Goal: Task Accomplishment & Management: Complete application form

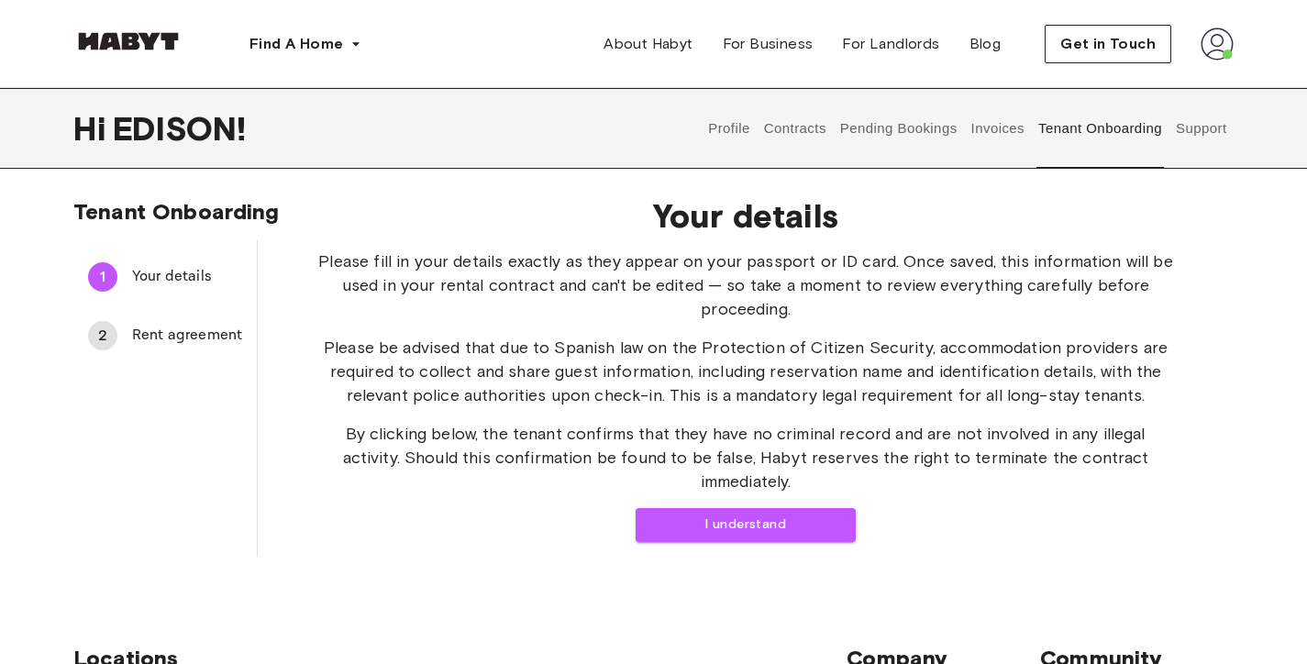
click at [728, 520] on div "Your details Please fill in your details exactly as they appear on your passpor…" at bounding box center [746, 369] width 976 height 375
click at [730, 508] on button "I understand" at bounding box center [746, 525] width 220 height 34
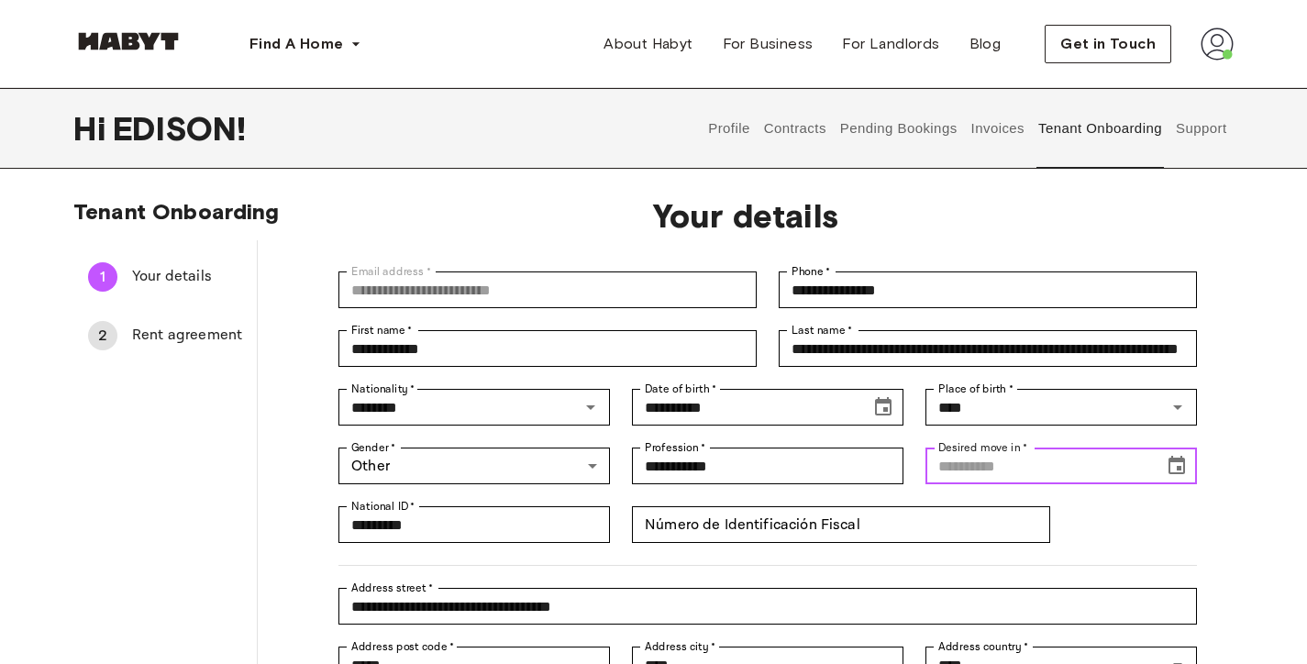
click at [1082, 467] on input "Desired move in   *" at bounding box center [1039, 466] width 226 height 37
click at [1169, 471] on icon "Choose date" at bounding box center [1177, 466] width 22 height 22
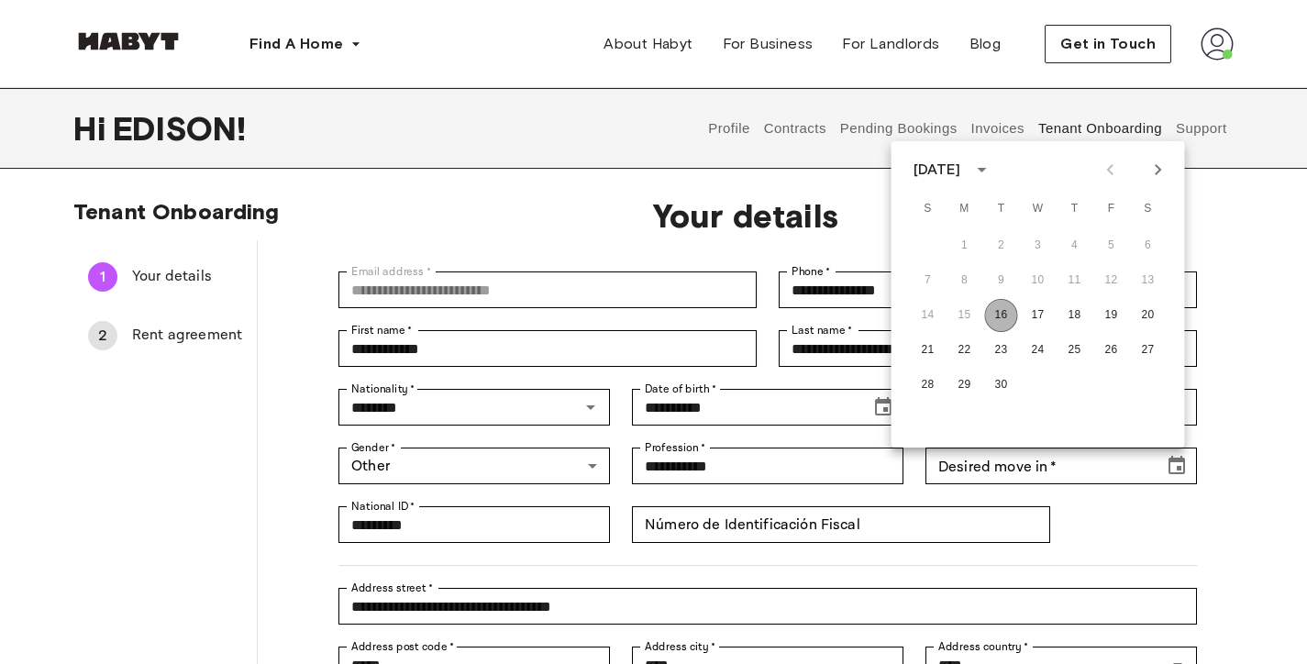
click at [999, 322] on button "16" at bounding box center [1001, 315] width 33 height 33
type input "**********"
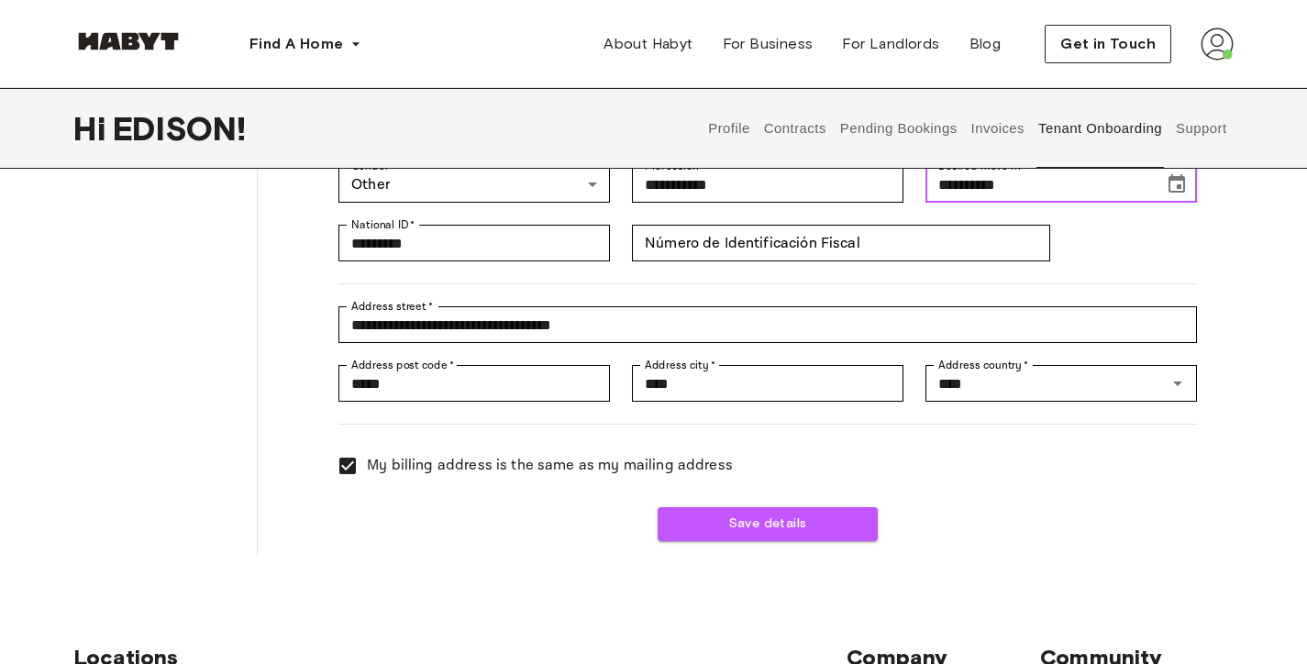
scroll to position [590, 0]
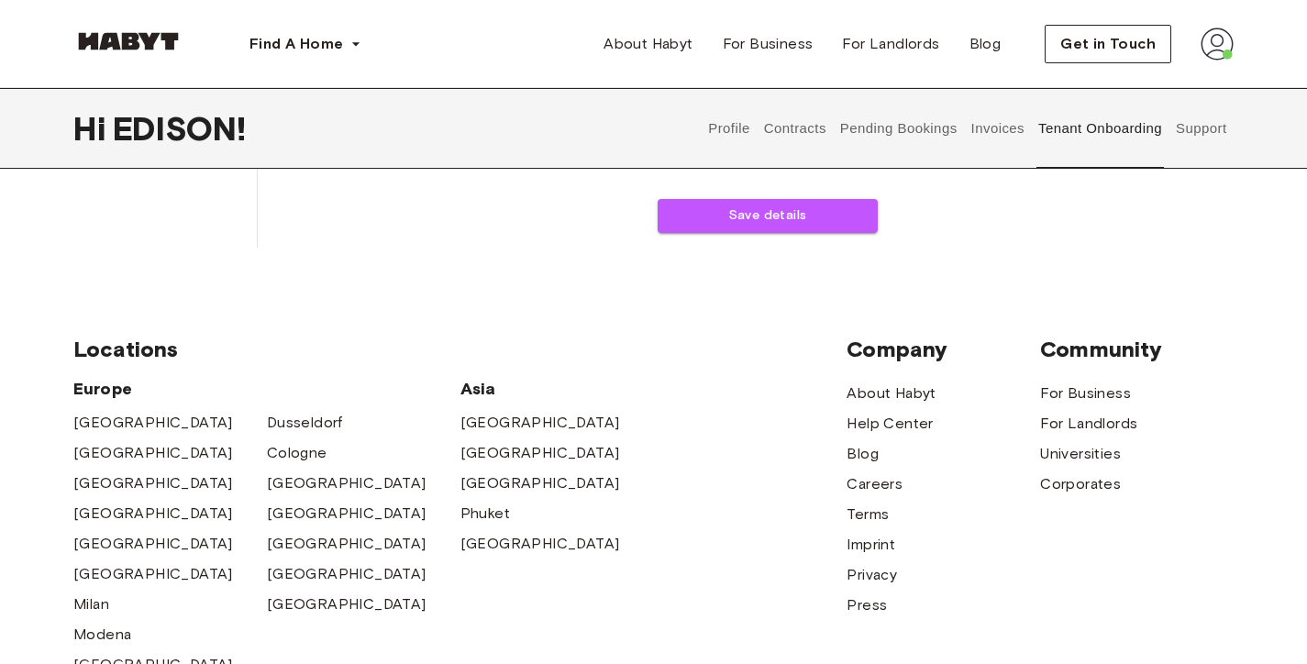
click at [791, 226] on button "Save details" at bounding box center [768, 216] width 220 height 34
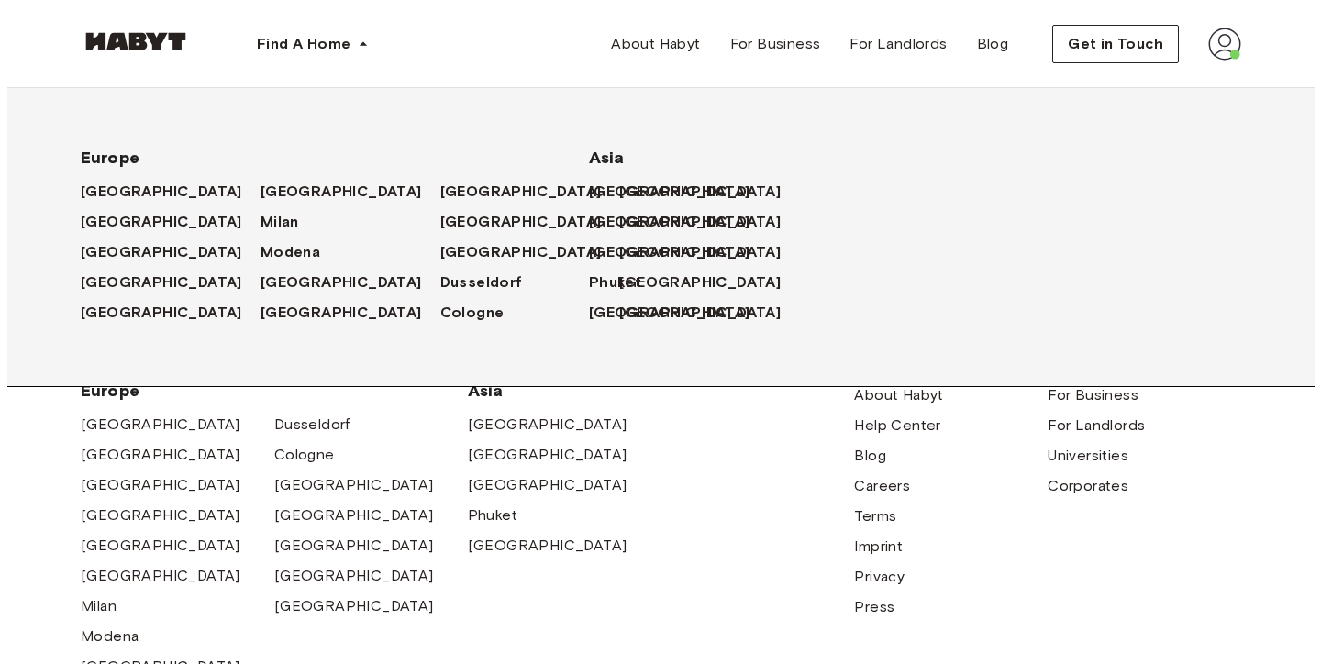
scroll to position [0, 0]
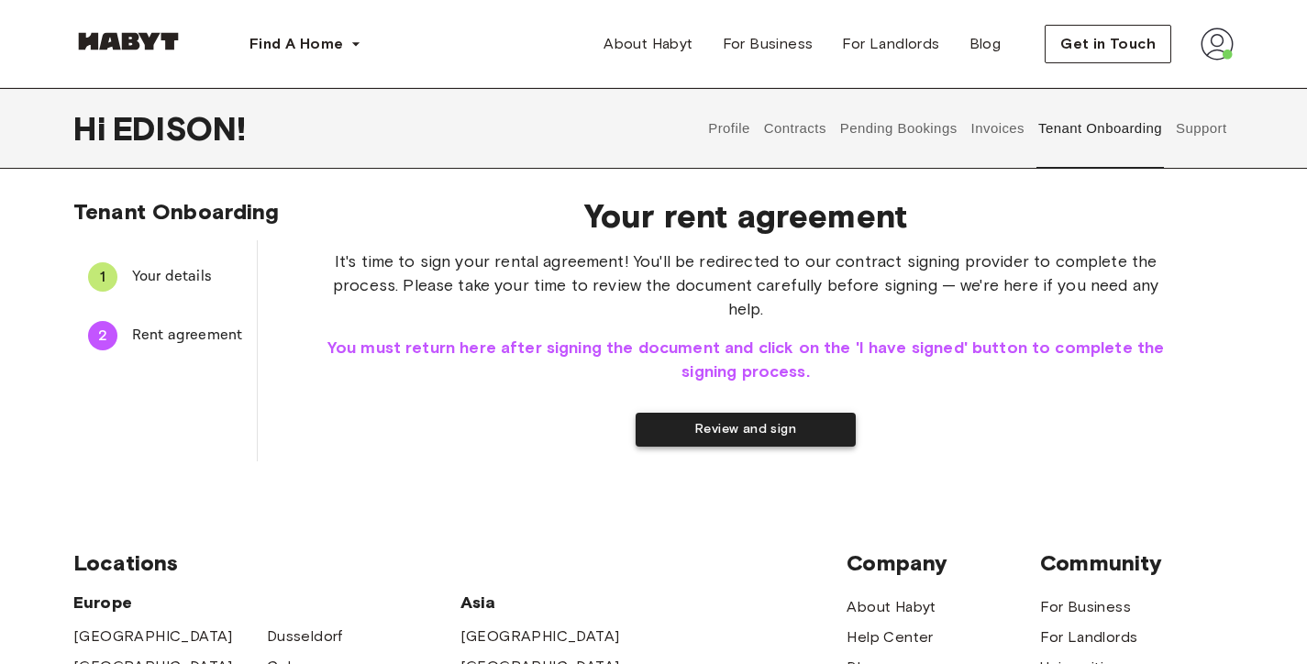
click at [776, 421] on button "Review and sign" at bounding box center [746, 430] width 220 height 34
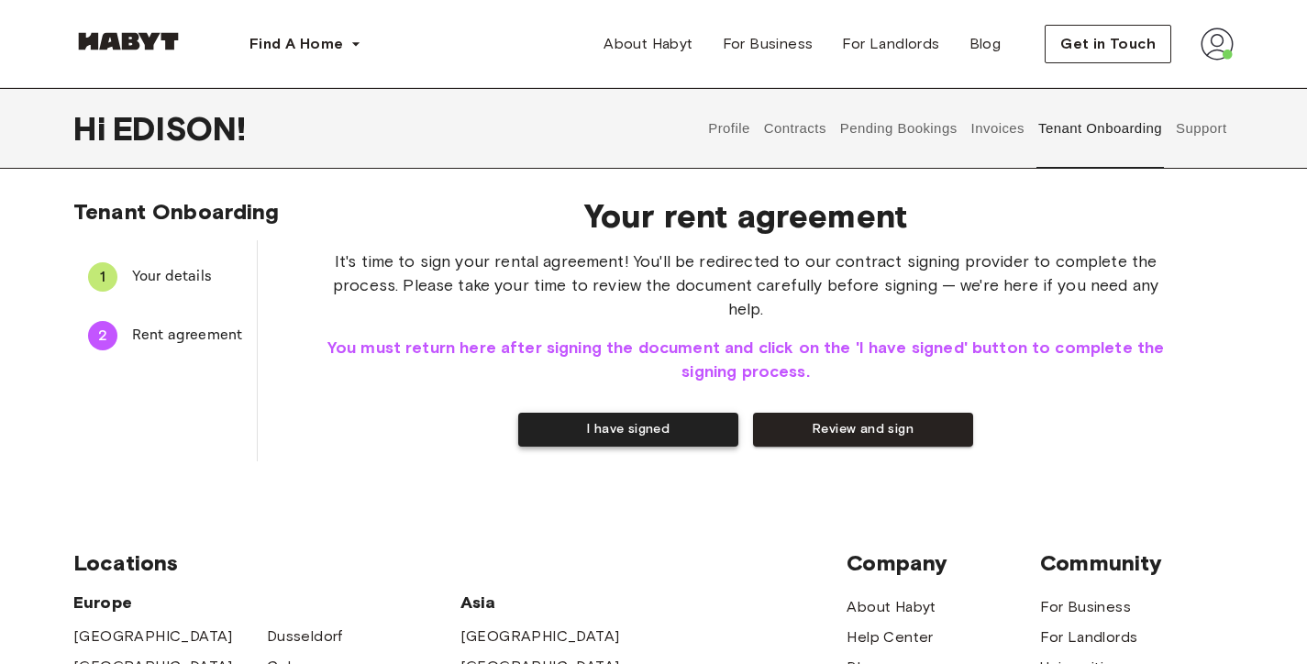
click at [632, 413] on button "I have signed" at bounding box center [628, 430] width 220 height 34
